Goal: Transaction & Acquisition: Purchase product/service

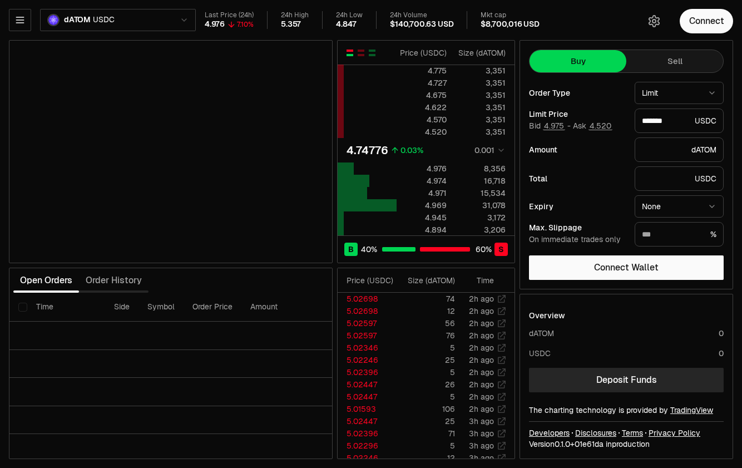
click at [118, 21] on html "Balance Earn Bitcoin Summer Bridge & Swap Orderbook Stake Ecosystem Governance …" at bounding box center [371, 234] width 742 height 468
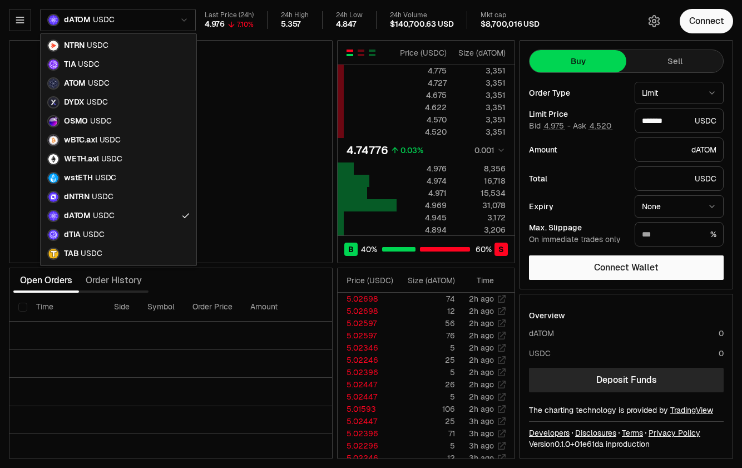
type input "*******"
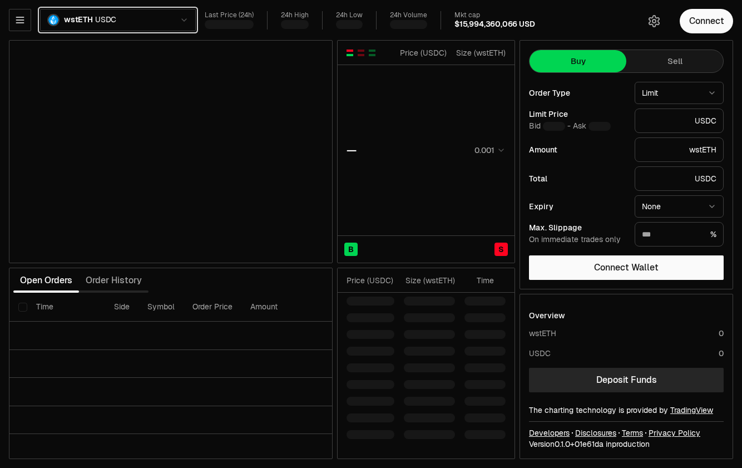
type input "*******"
